Goal: Find contact information: Find contact information

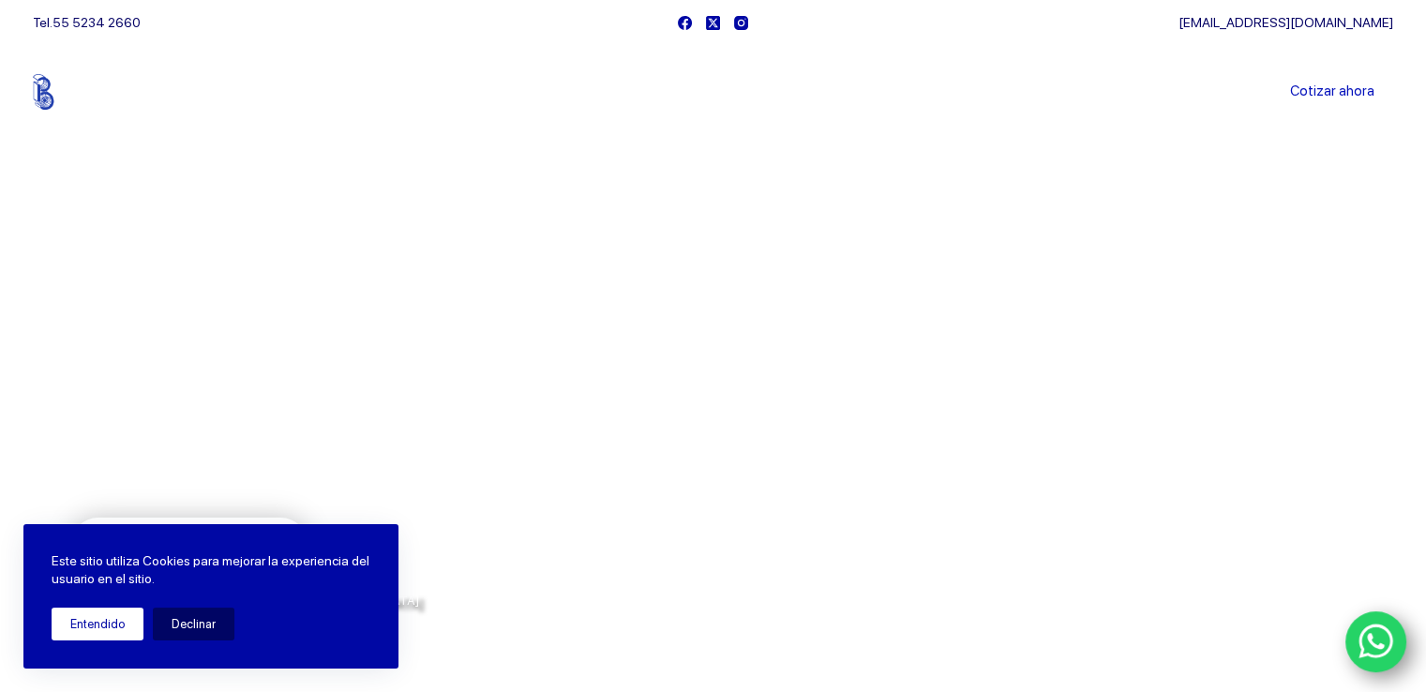
click at [135, 625] on button "Entendido" at bounding box center [98, 623] width 92 height 33
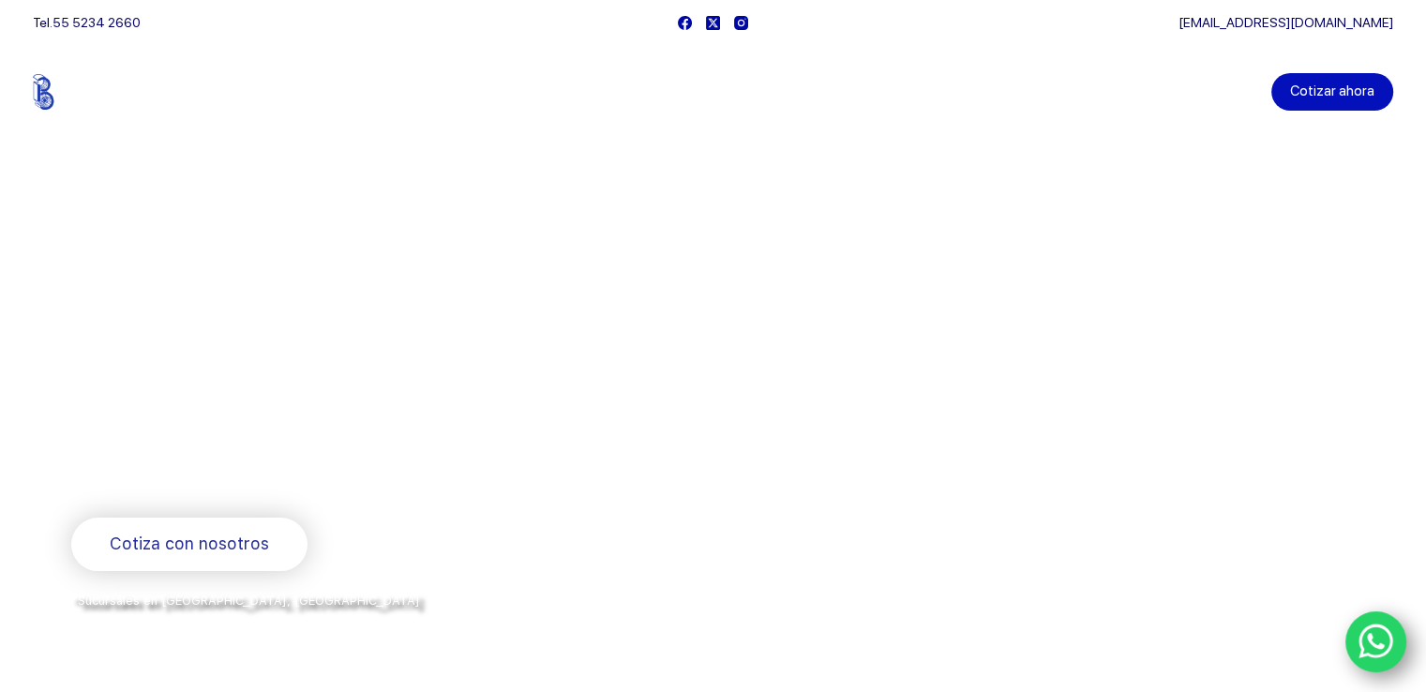
click at [1336, 91] on link "Cotizar ahora" at bounding box center [1332, 91] width 122 height 37
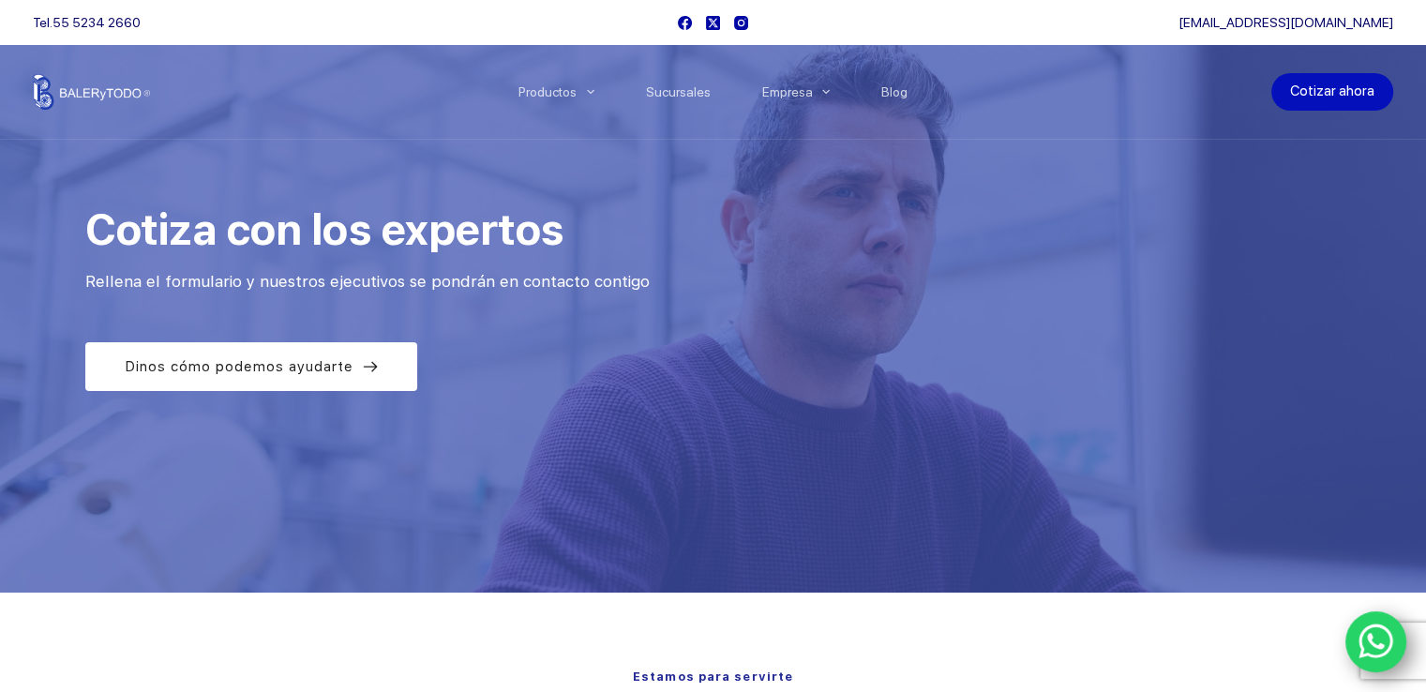
click at [1353, 90] on link "Cotizar ahora" at bounding box center [1332, 91] width 122 height 37
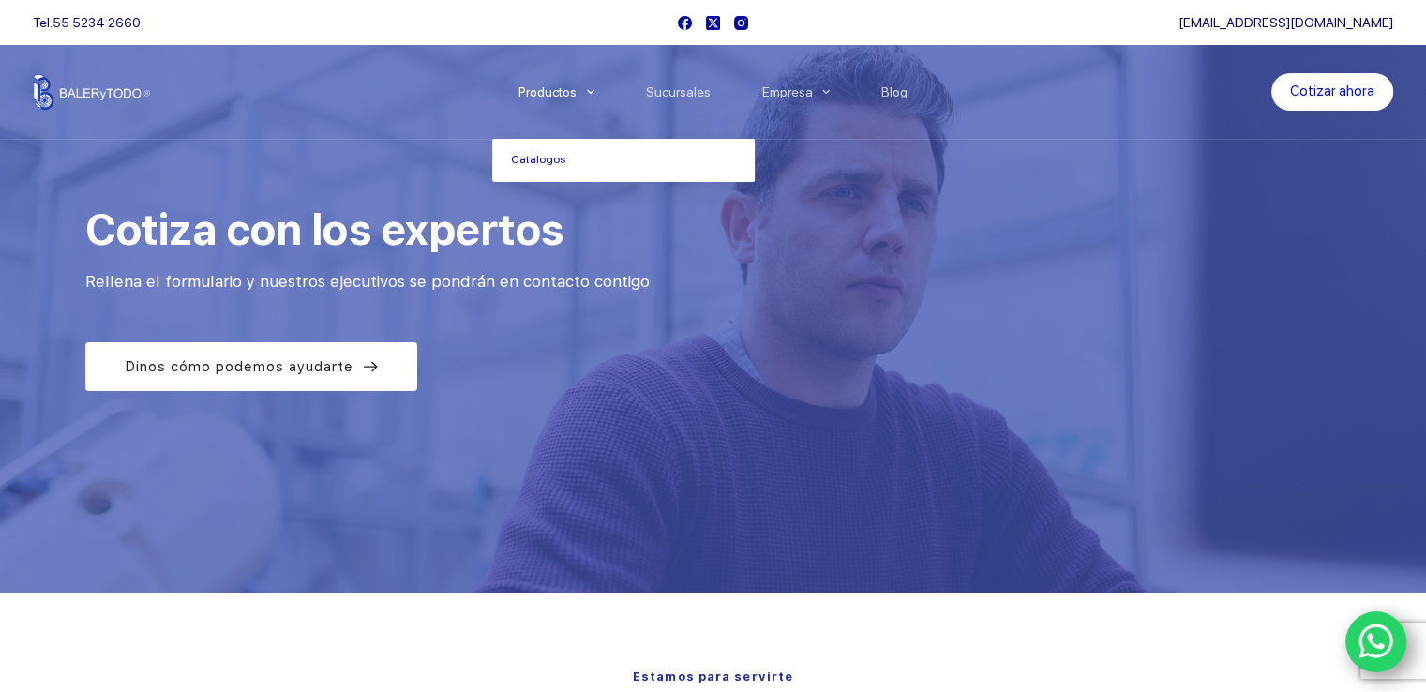
click at [594, 93] on icon "Menu Principal" at bounding box center [590, 92] width 7 height 5
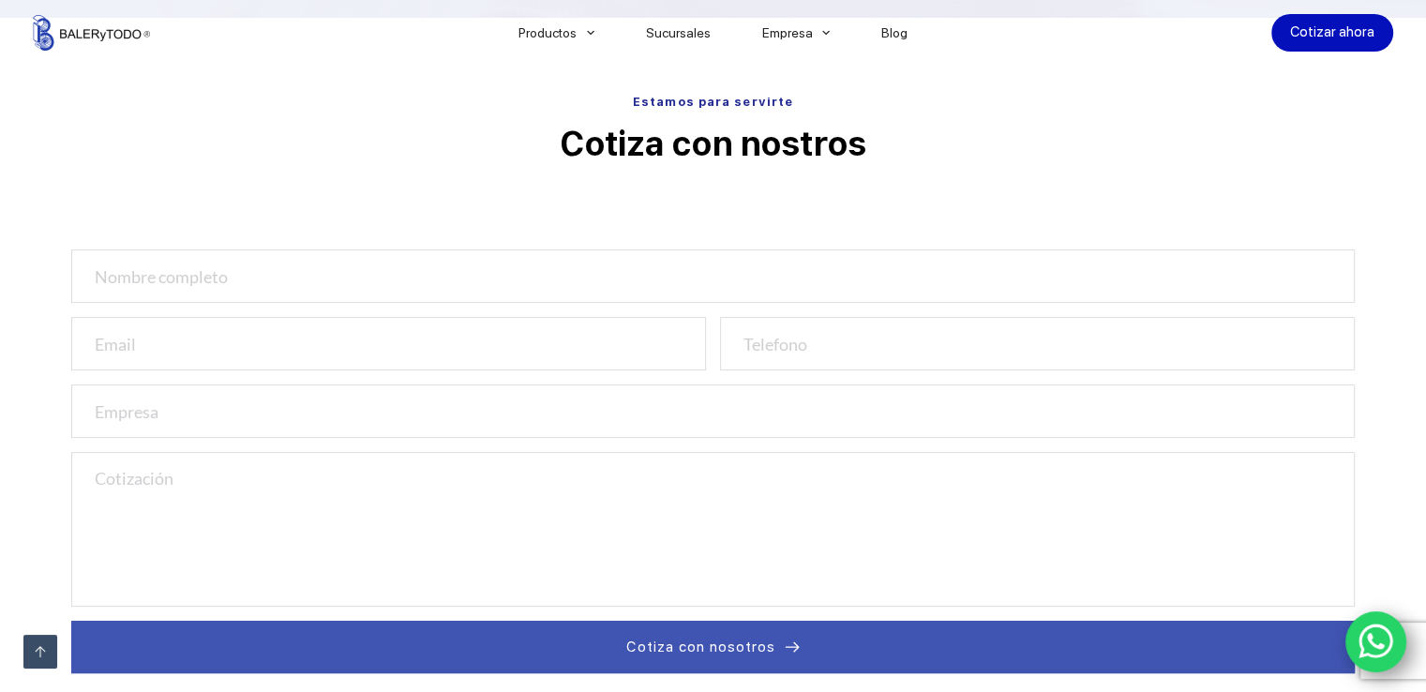
scroll to position [562, 0]
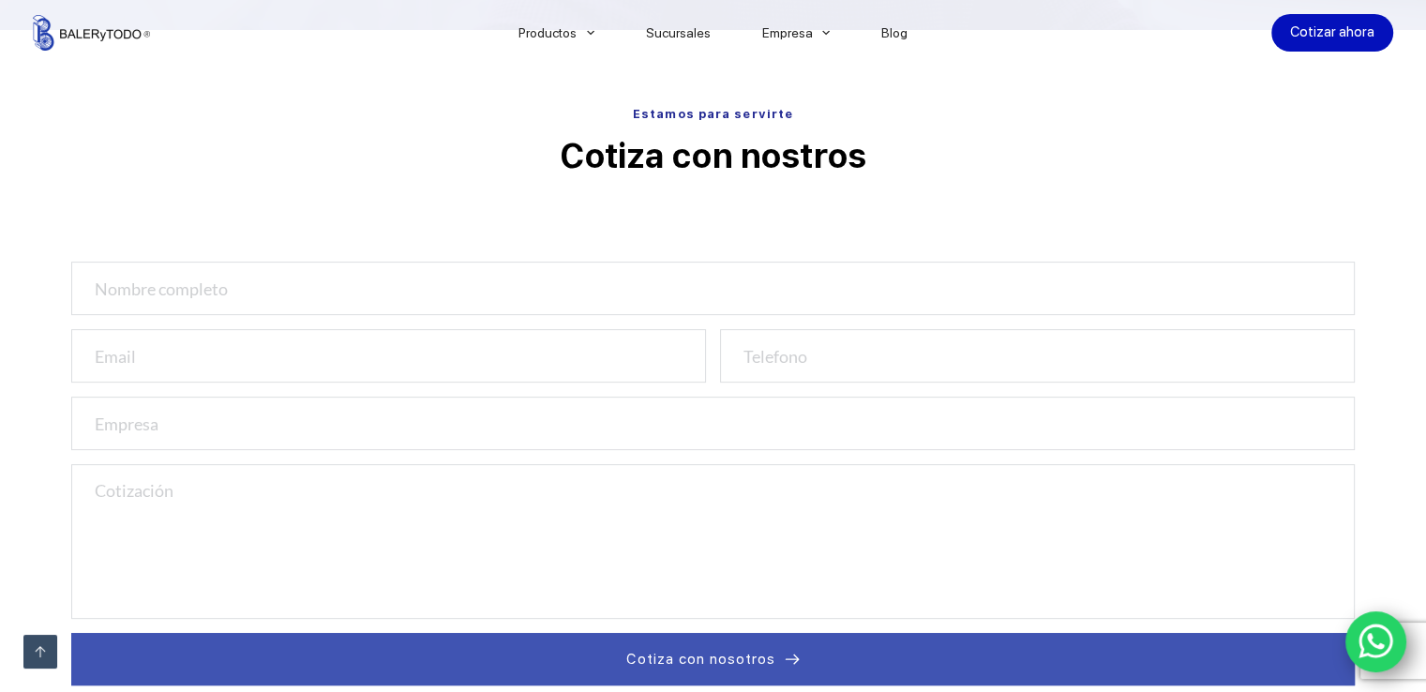
click at [1367, 635] on icon "WhatsApp" at bounding box center [1375, 641] width 35 height 35
